Goal: Task Accomplishment & Management: Manage account settings

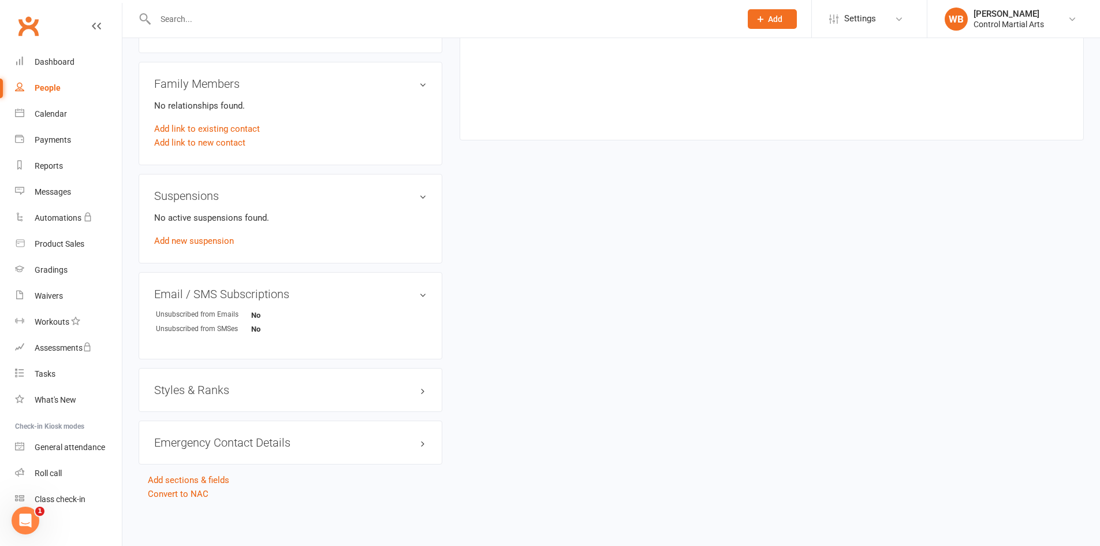
drag, startPoint x: 448, startPoint y: 325, endPoint x: 468, endPoint y: 448, distance: 124.6
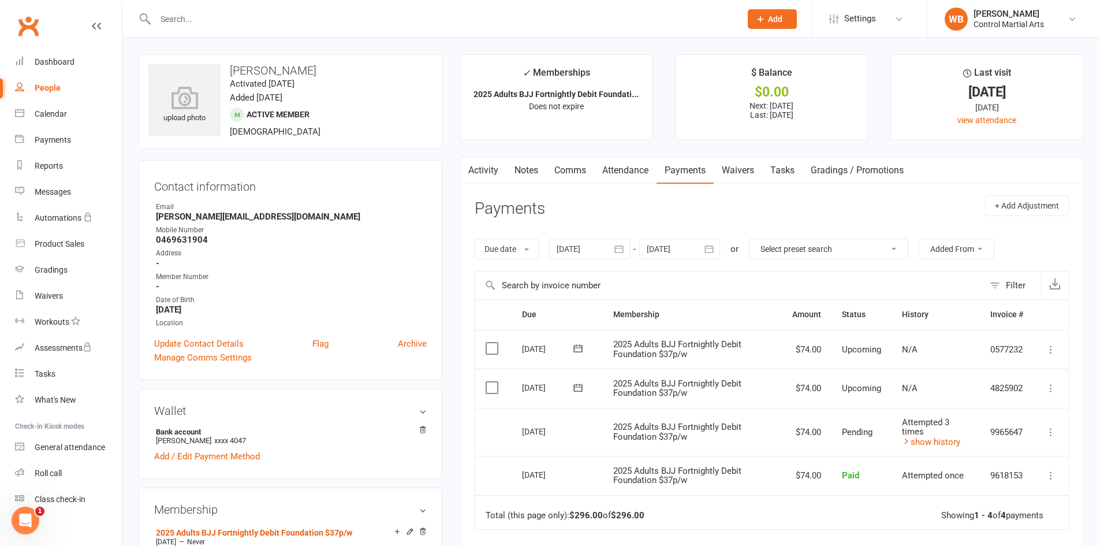
drag, startPoint x: 449, startPoint y: 279, endPoint x: 417, endPoint y: 119, distance: 162.5
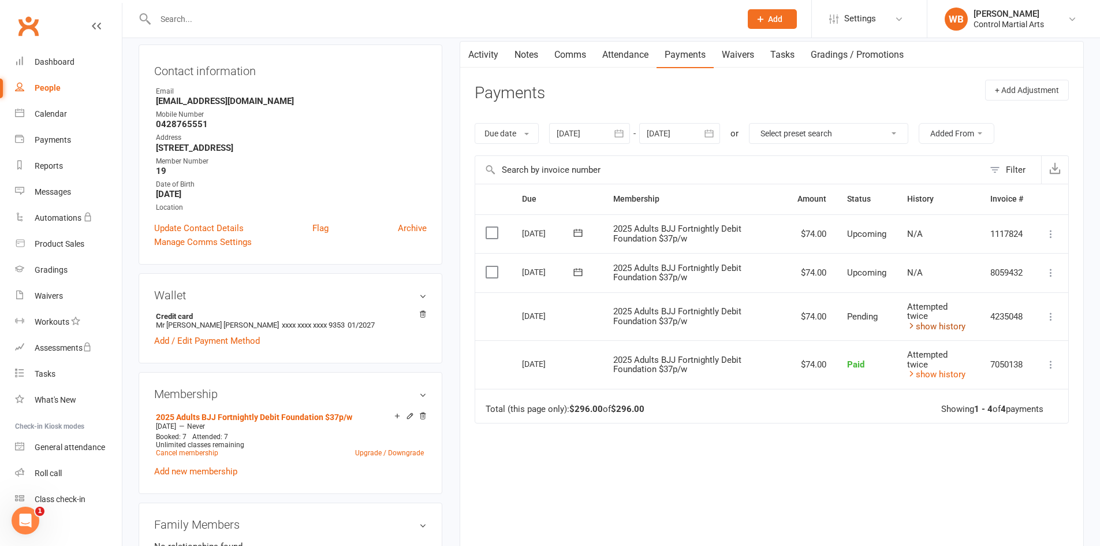
click at [940, 322] on link "show history" at bounding box center [936, 326] width 58 height 10
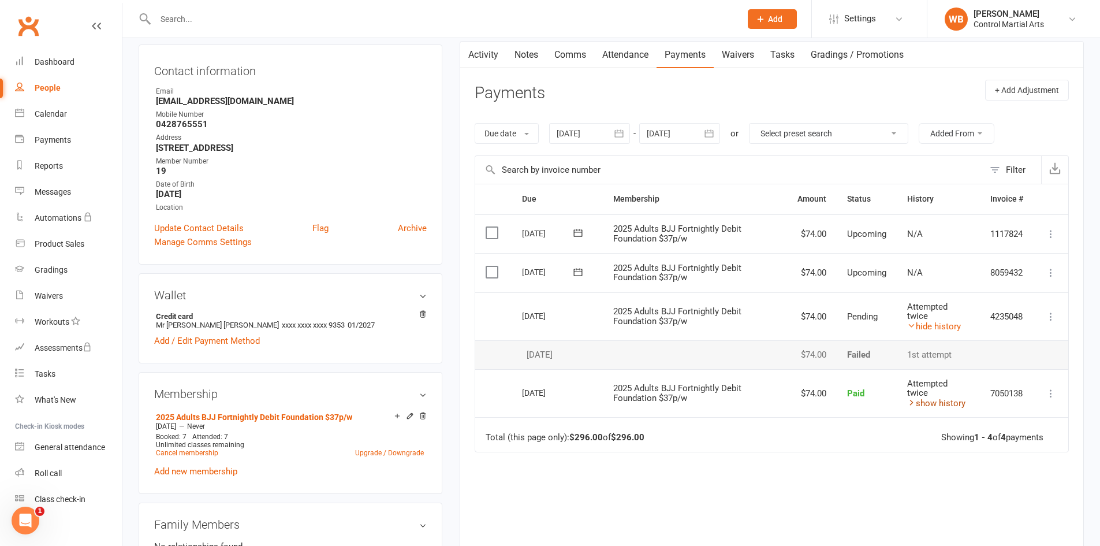
click at [939, 402] on link "show history" at bounding box center [936, 403] width 58 height 10
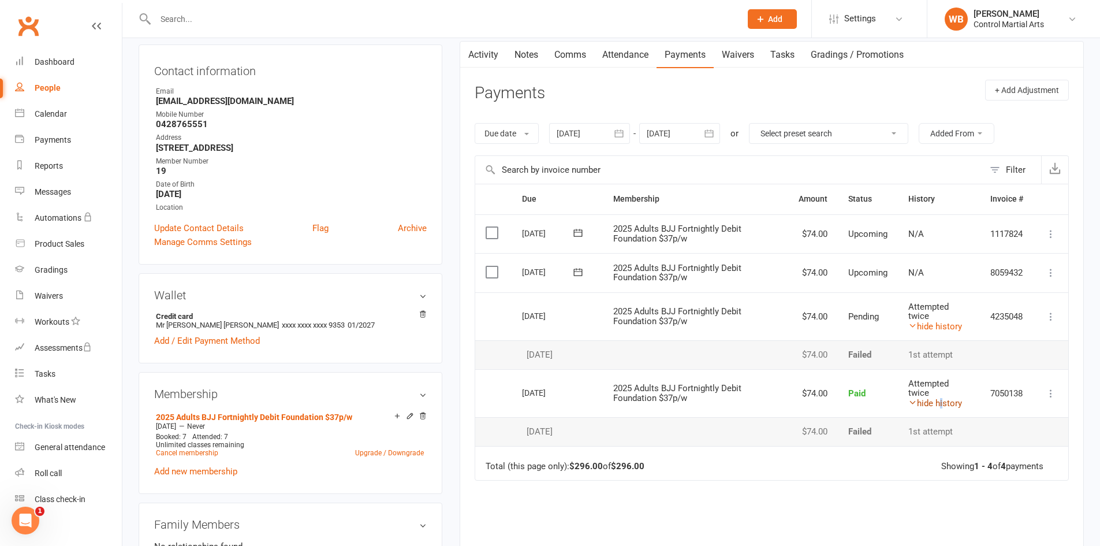
click at [939, 402] on link "hide history" at bounding box center [935, 403] width 54 height 10
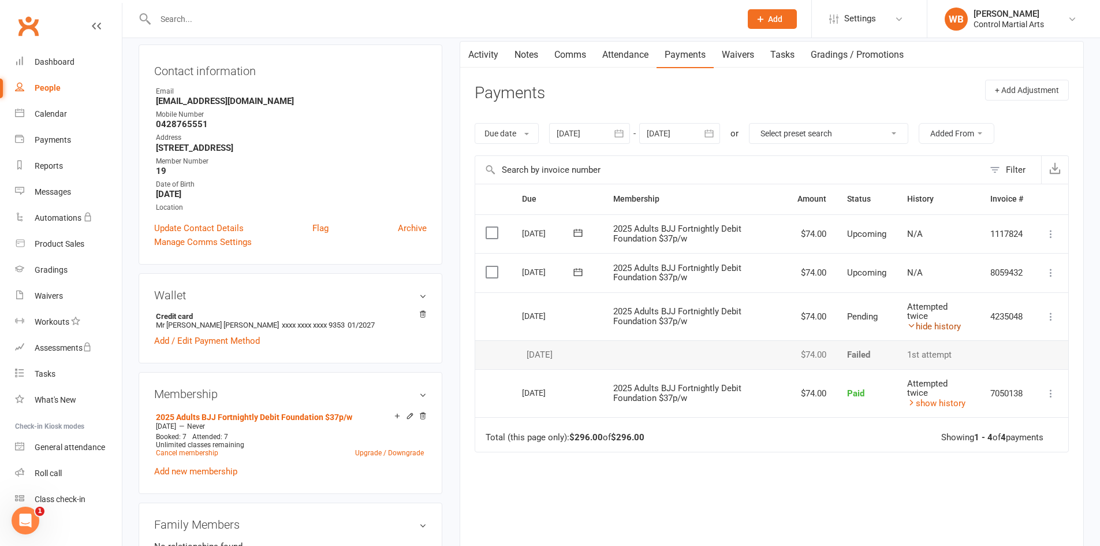
click at [920, 325] on link "hide history" at bounding box center [934, 326] width 54 height 10
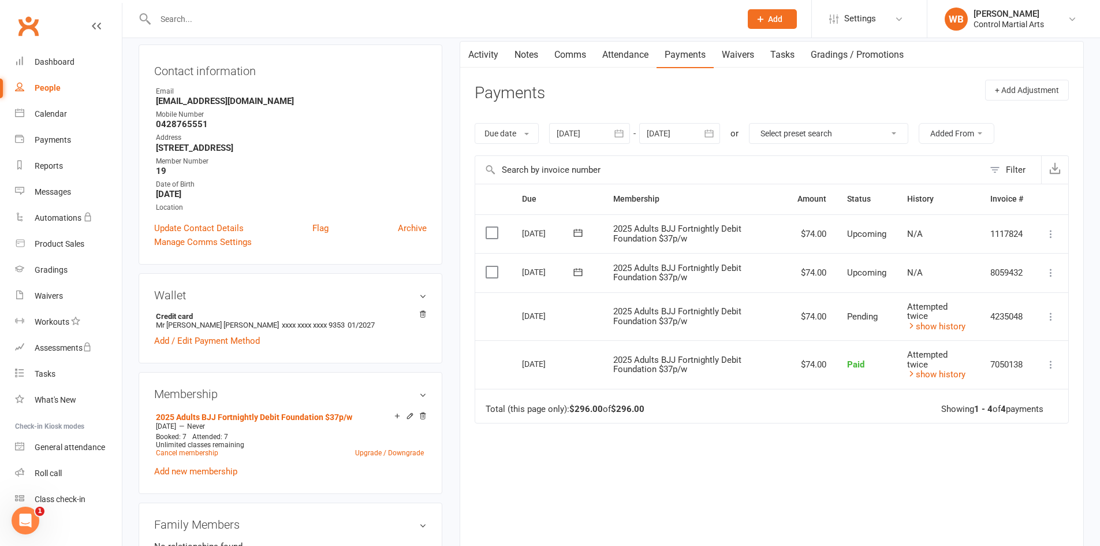
drag, startPoint x: 617, startPoint y: 307, endPoint x: 785, endPoint y: 322, distance: 168.7
click at [750, 313] on tr "Select this 11 Aug 2025 Cormac King 2025 Adults BJJ Fortnightly Debit Foundatio…" at bounding box center [771, 316] width 593 height 48
click at [757, 324] on td "2025 Adults BJJ Fortnightly Debit Foundation $37p/w" at bounding box center [695, 316] width 185 height 48
drag, startPoint x: 730, startPoint y: 336, endPoint x: 580, endPoint y: 297, distance: 155.0
click at [583, 298] on tr "Select this 11 Aug 2025 Cormac King 2025 Adults BJJ Fortnightly Debit Foundatio…" at bounding box center [771, 316] width 593 height 48
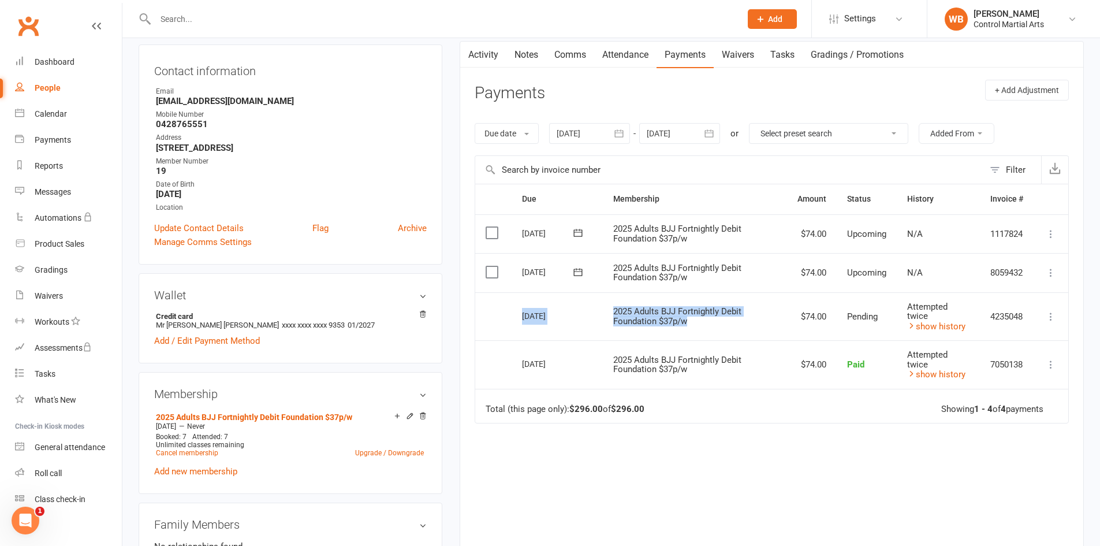
click at [669, 314] on span "2025 Adults BJJ Fortnightly Debit Foundation $37p/w" at bounding box center [677, 316] width 128 height 20
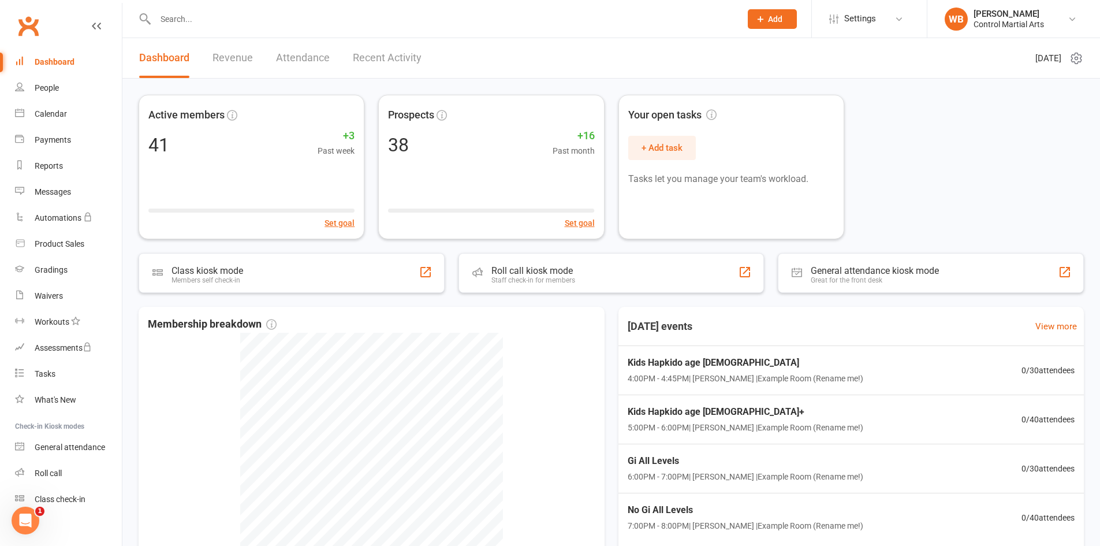
click at [251, 55] on link "Revenue" at bounding box center [232, 58] width 40 height 40
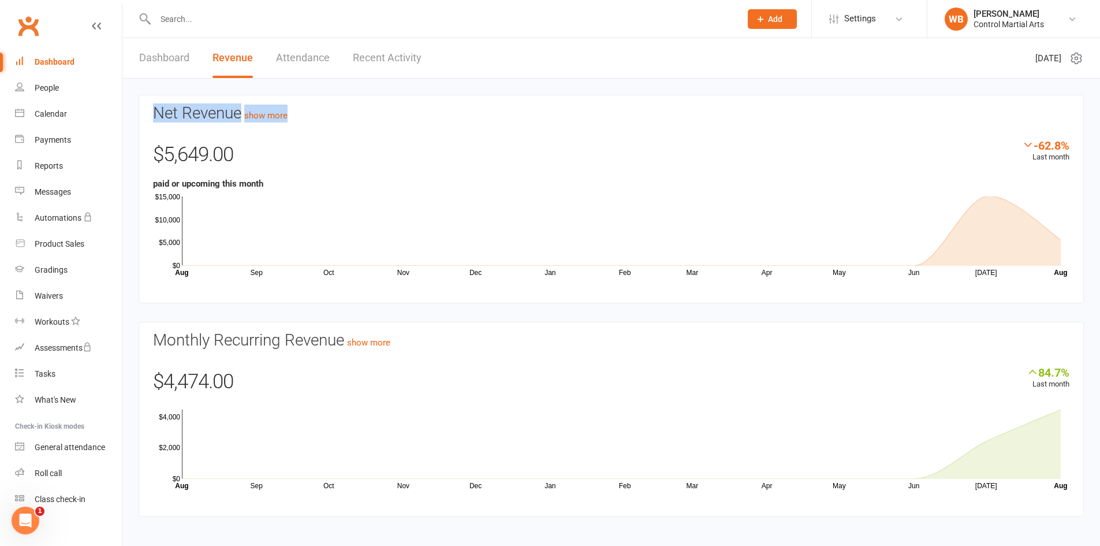
drag, startPoint x: 157, startPoint y: 114, endPoint x: 410, endPoint y: 97, distance: 253.4
click at [408, 97] on section "Net Revenue show more -62.8% Last month $5,649.00 paid or upcoming this month S…" at bounding box center [611, 199] width 945 height 208
click at [410, 97] on section "Net Revenue show more -62.8% Last month $5,649.00 paid or upcoming this month S…" at bounding box center [611, 199] width 945 height 208
click at [166, 69] on link "Dashboard" at bounding box center [164, 58] width 50 height 40
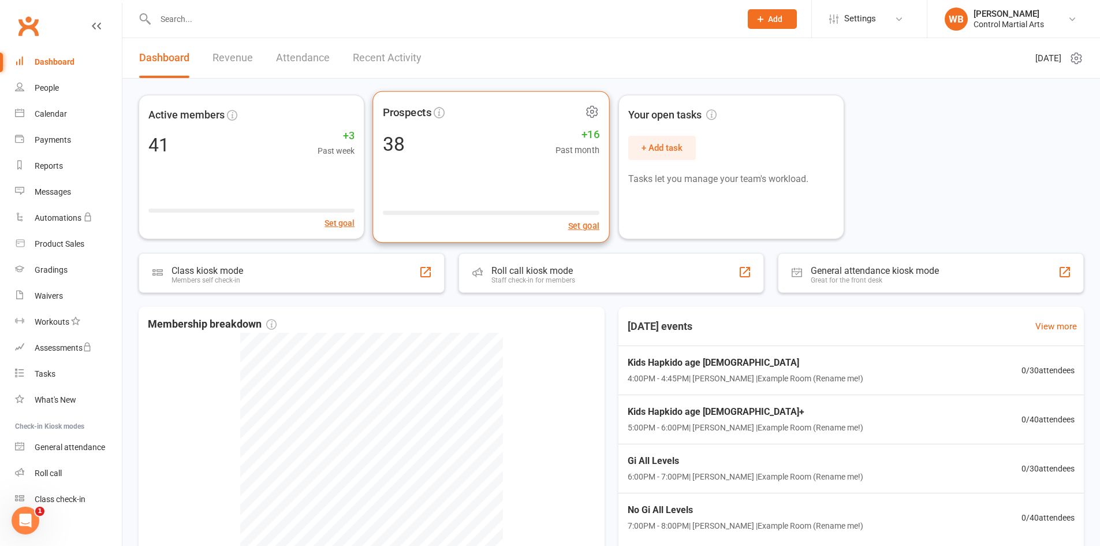
drag, startPoint x: 582, startPoint y: 211, endPoint x: 565, endPoint y: 227, distance: 24.1
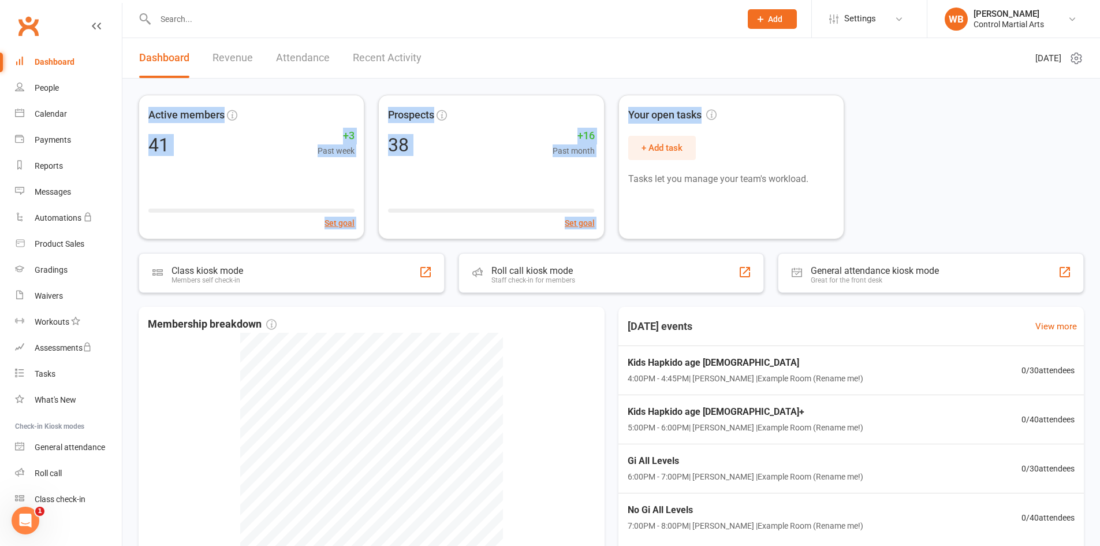
drag, startPoint x: 845, startPoint y: 90, endPoint x: 130, endPoint y: 104, distance: 714.8
click at [130, 104] on div "Groups your current members by Active, Suspended, Cancelled, Trialling or Activ…" at bounding box center [610, 355] width 977 height 553
click at [130, 103] on div "Groups your current members by Active, Suspended, Cancelled, Trialling or Activ…" at bounding box center [610, 355] width 977 height 553
drag, startPoint x: 132, startPoint y: 87, endPoint x: 1020, endPoint y: 221, distance: 898.5
click at [1020, 221] on div "Groups your current members by Active, Suspended, Cancelled, Trialling or Activ…" at bounding box center [610, 355] width 977 height 553
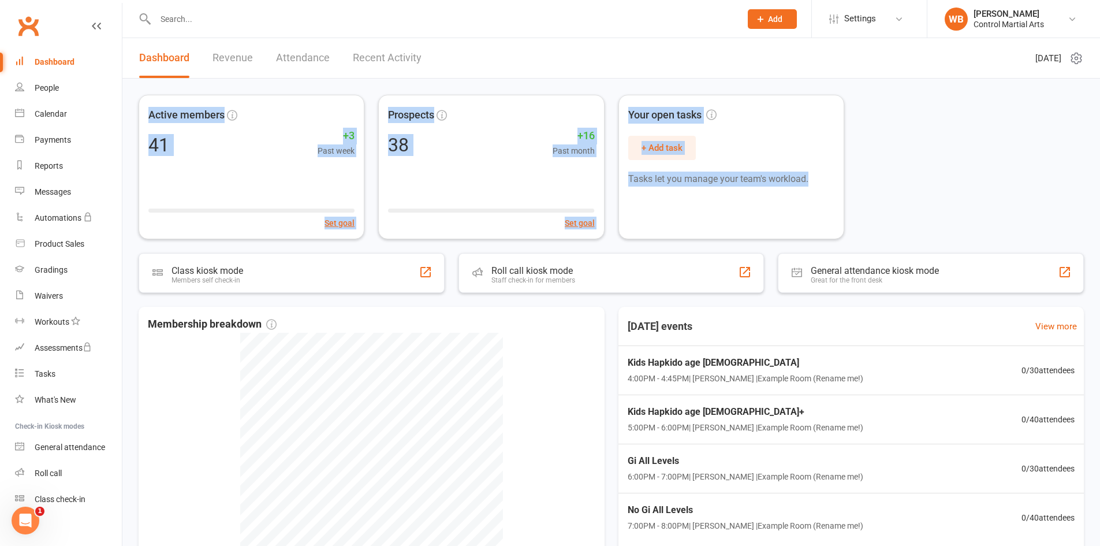
click at [1019, 221] on div "Active members 41 +3 Past week Set goal Prospects 38 +16 Past month Set goal Yo…" at bounding box center [611, 167] width 945 height 144
drag, startPoint x: 626, startPoint y: 96, endPoint x: 906, endPoint y: 238, distance: 313.7
click at [906, 238] on div "Dashboard Revenue Attendance Recent Activity Tuesday 12th, August 2025 Active m…" at bounding box center [610, 343] width 977 height 610
click at [903, 238] on div "Active members 41 +3 Past week Set goal Prospects 38 +16 Past month Set goal Yo…" at bounding box center [611, 167] width 945 height 144
